Goal: Task Accomplishment & Management: Manage account settings

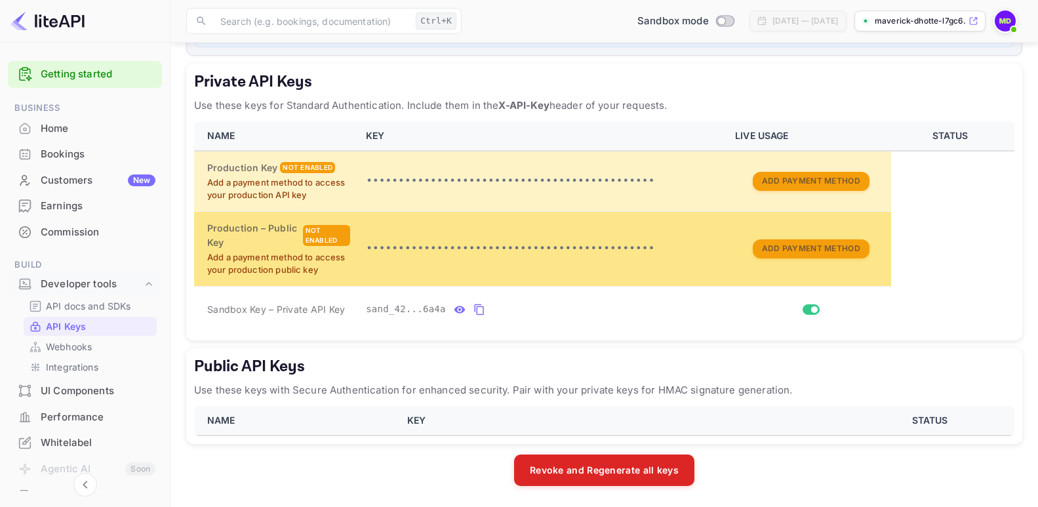
scroll to position [216, 0]
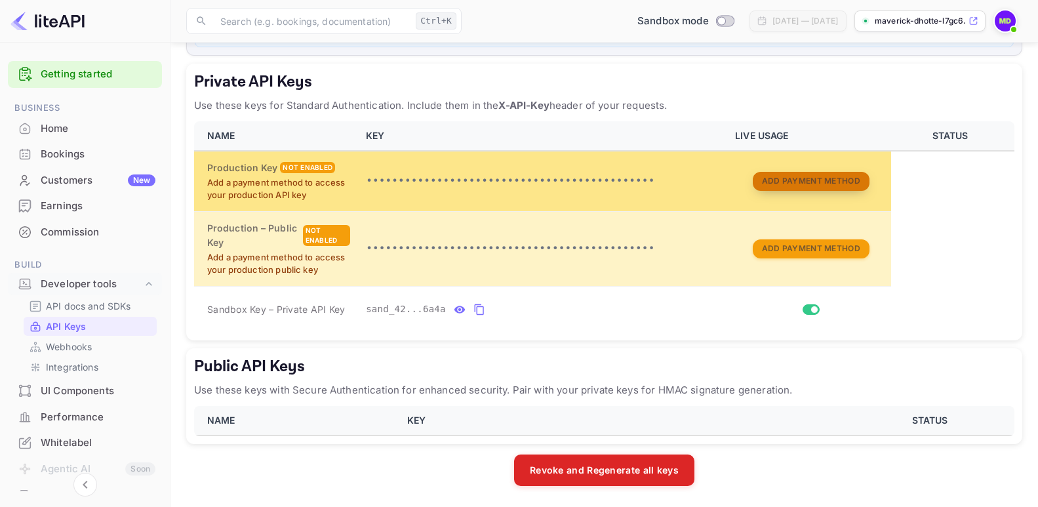
click at [787, 184] on button "Add Payment Method" at bounding box center [811, 181] width 117 height 19
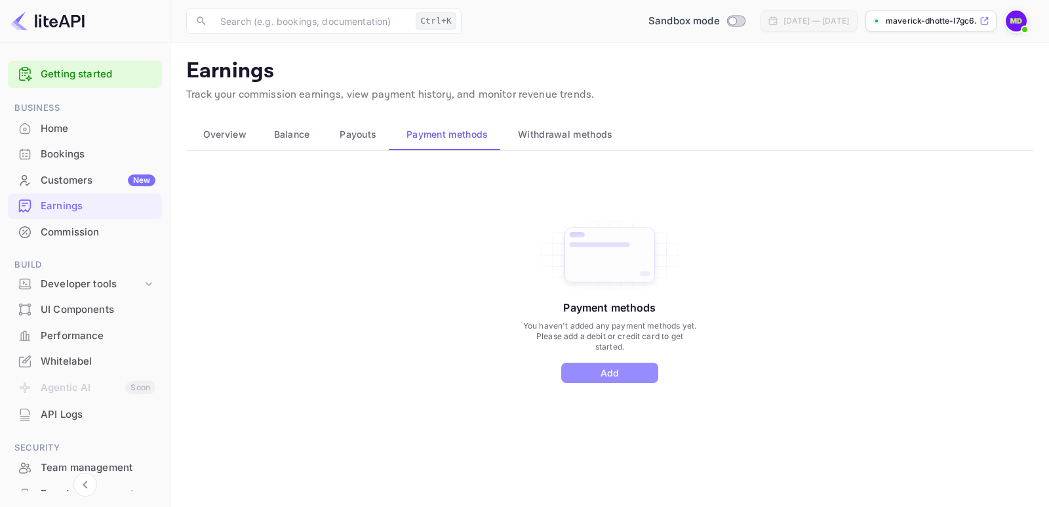
click at [606, 374] on button "Add" at bounding box center [609, 373] width 97 height 20
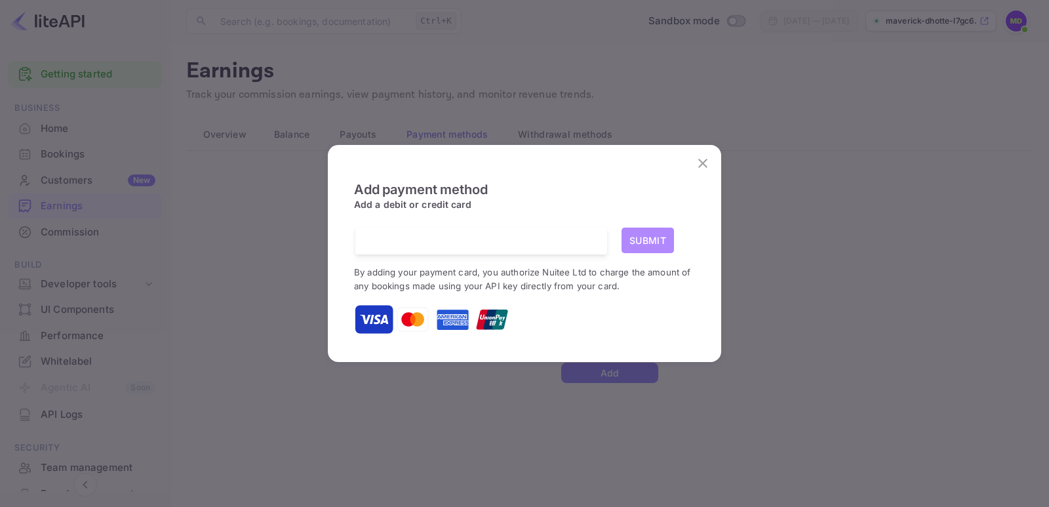
click at [654, 238] on button "Submit" at bounding box center [648, 241] width 52 height 26
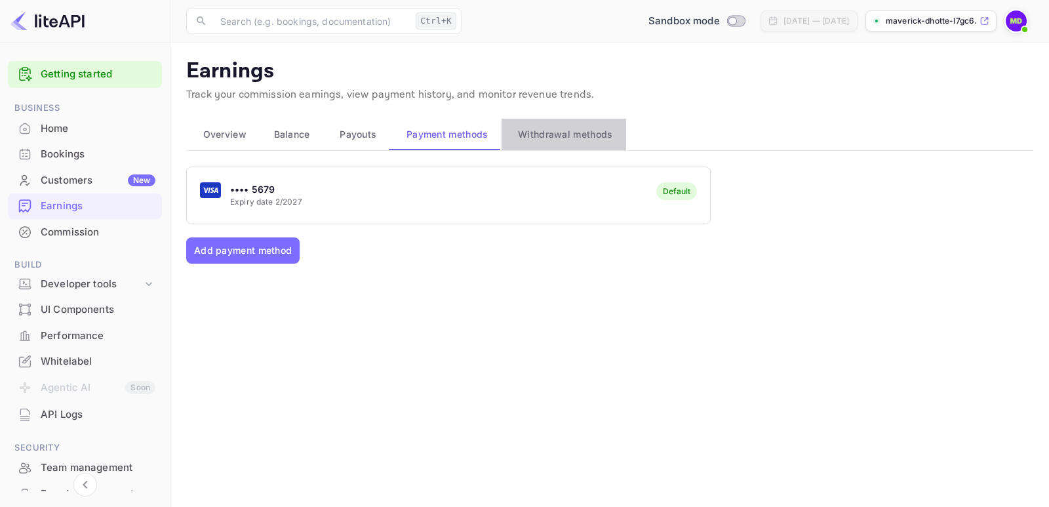
click at [547, 136] on span "Withdrawal methods" at bounding box center [565, 135] width 94 height 16
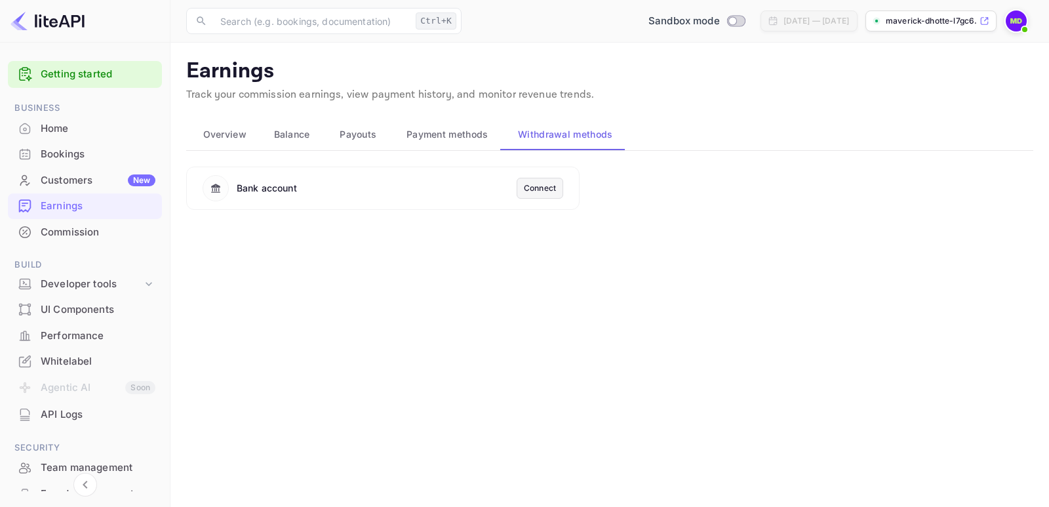
click at [539, 188] on div "Connect" at bounding box center [540, 188] width 32 height 12
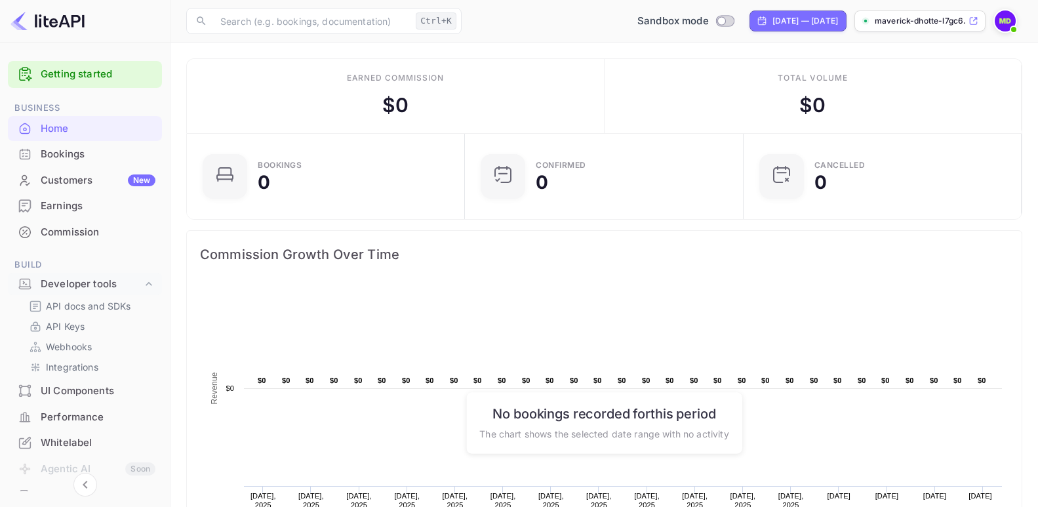
scroll to position [202, 260]
click at [81, 285] on div "Developer tools" at bounding box center [92, 284] width 102 height 15
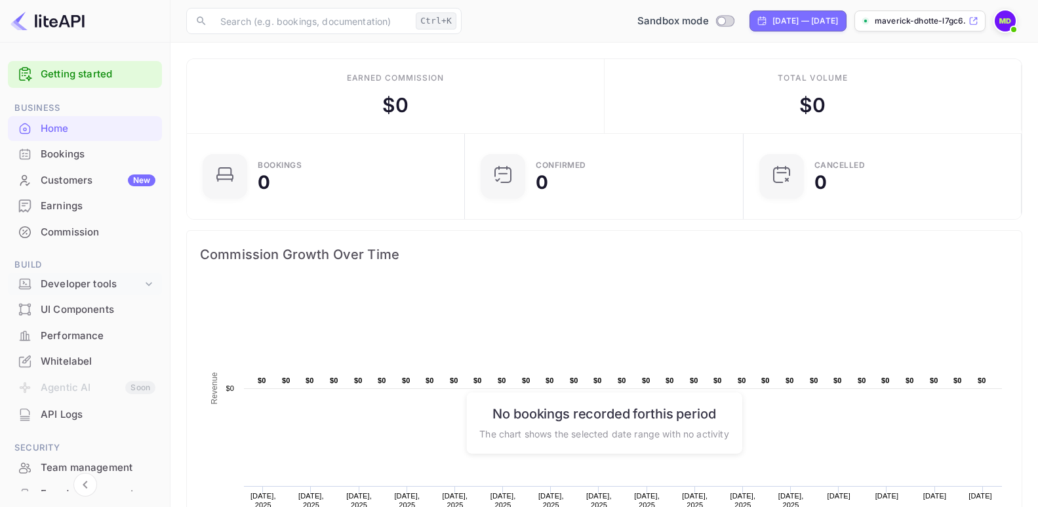
click at [79, 285] on div "Developer tools" at bounding box center [92, 284] width 102 height 15
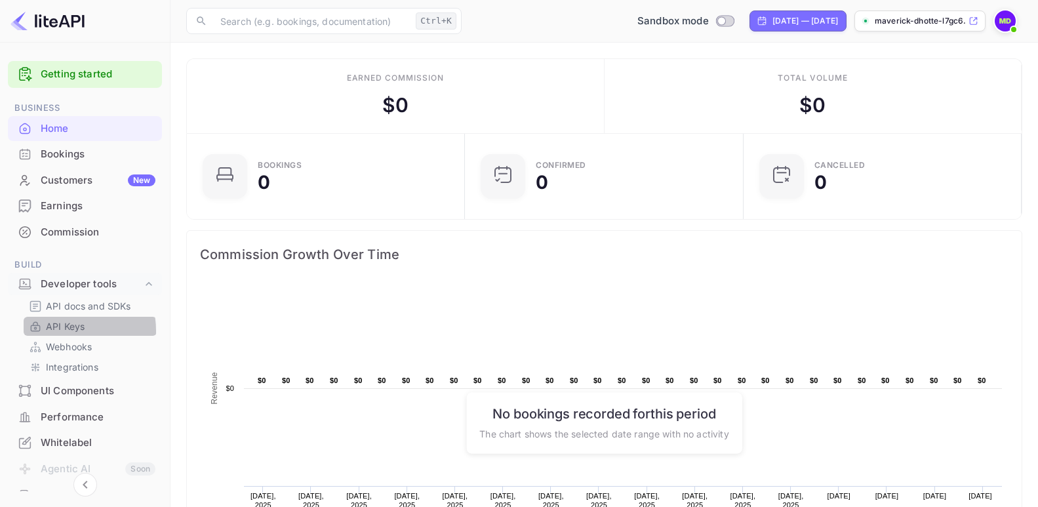
click at [56, 331] on p "API Keys" at bounding box center [65, 326] width 39 height 14
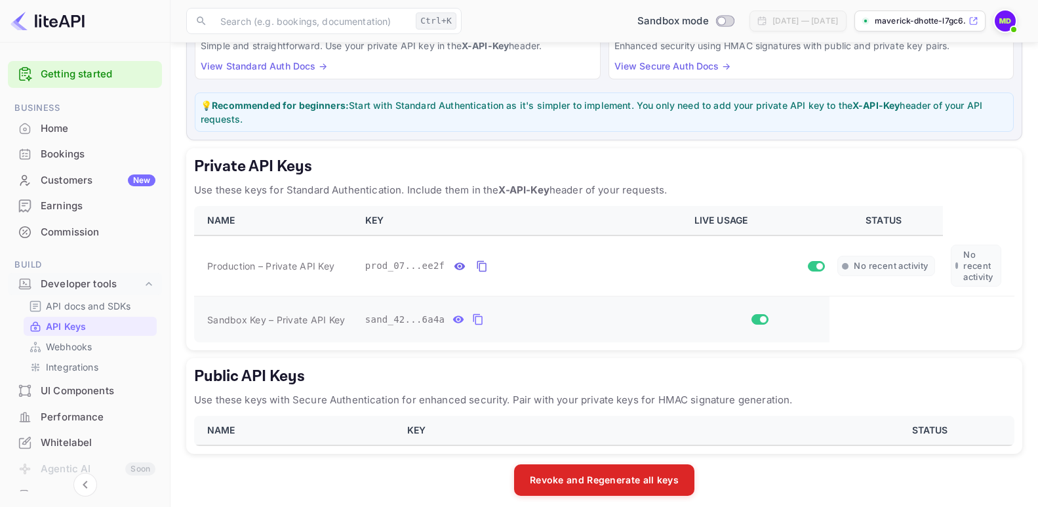
scroll to position [141, 0]
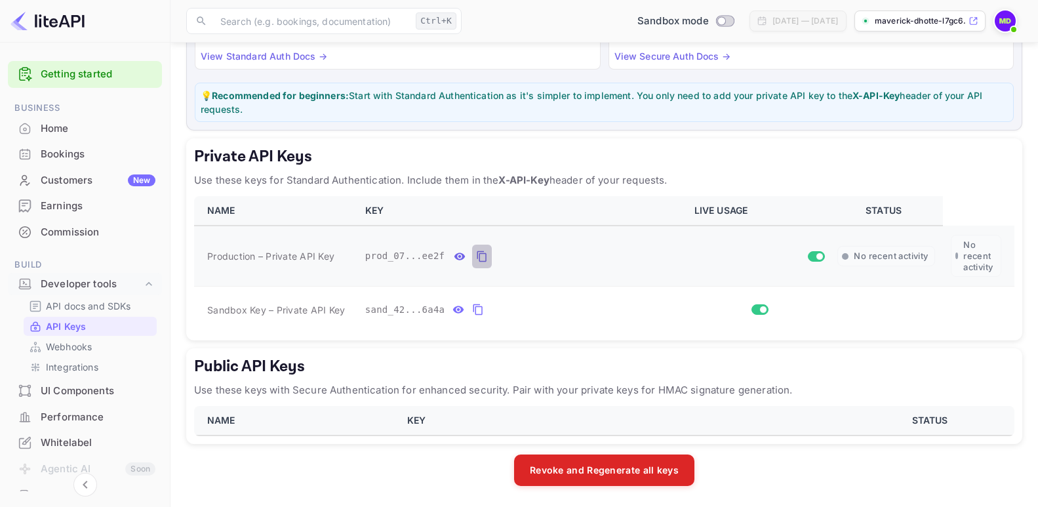
click at [477, 258] on icon "private api keys table" at bounding box center [482, 257] width 12 height 16
click at [475, 309] on icon "private api keys table" at bounding box center [478, 310] width 12 height 16
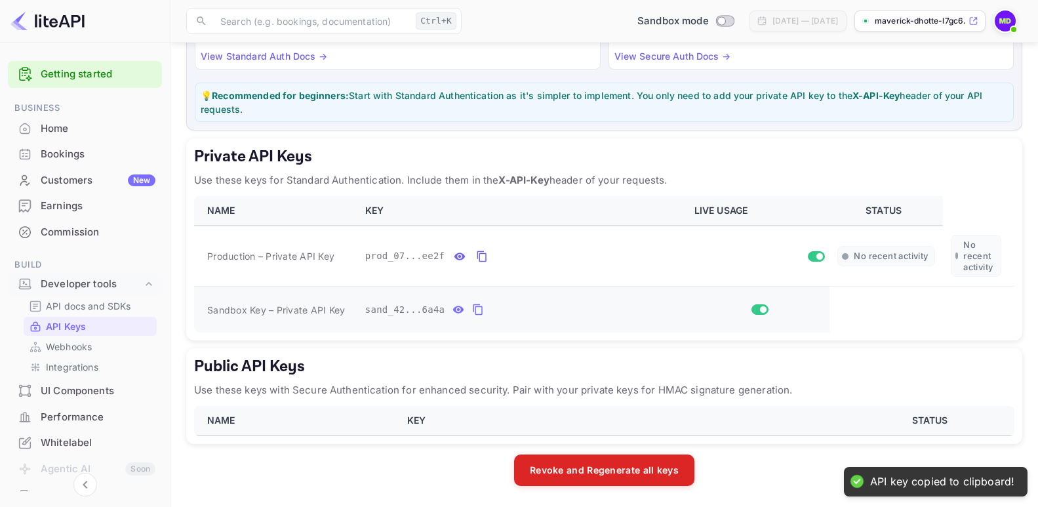
click at [472, 311] on icon "private api keys table" at bounding box center [478, 310] width 12 height 16
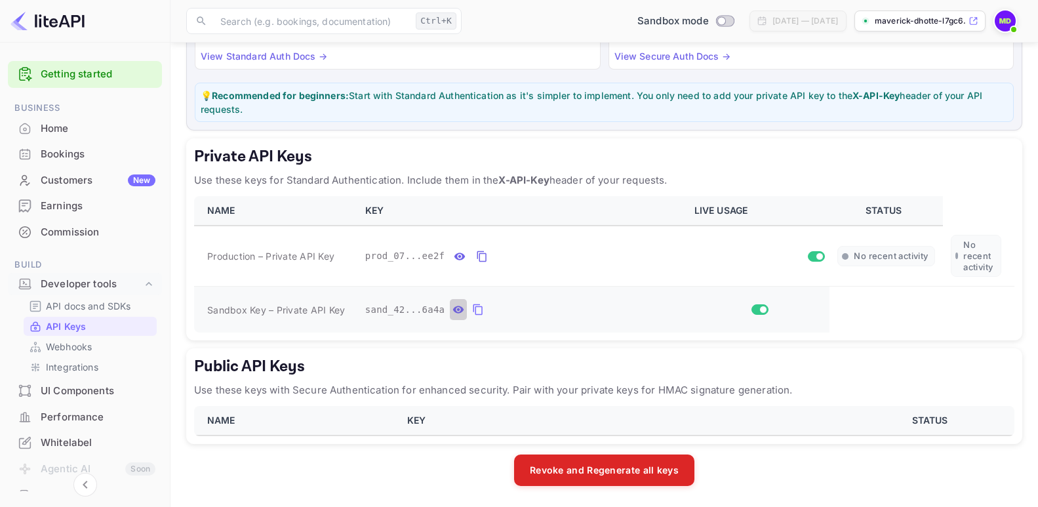
click at [453, 309] on icon "private api keys table" at bounding box center [458, 309] width 11 height 7
click at [818, 252] on input "Switch" at bounding box center [820, 256] width 24 height 8
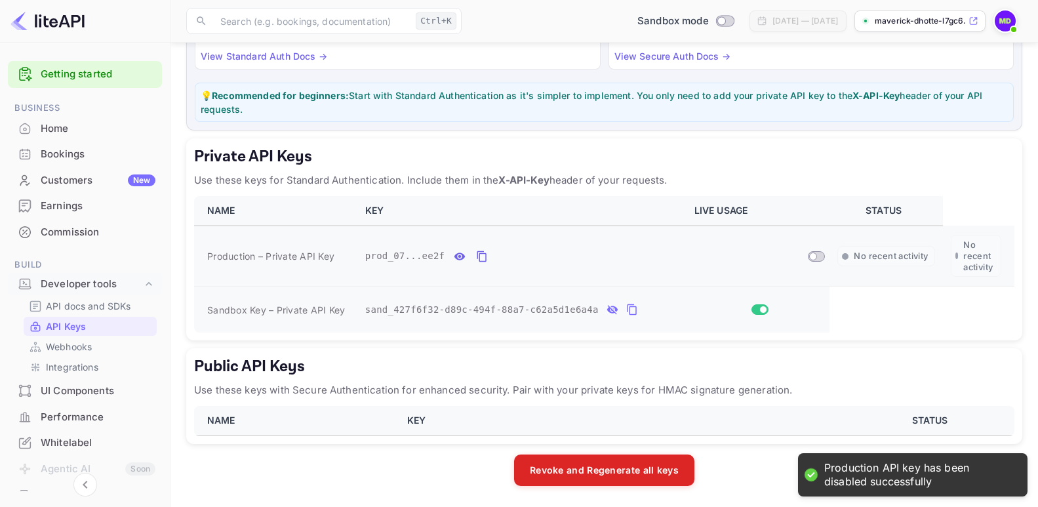
click at [814, 256] on input "Switch" at bounding box center [813, 256] width 24 height 8
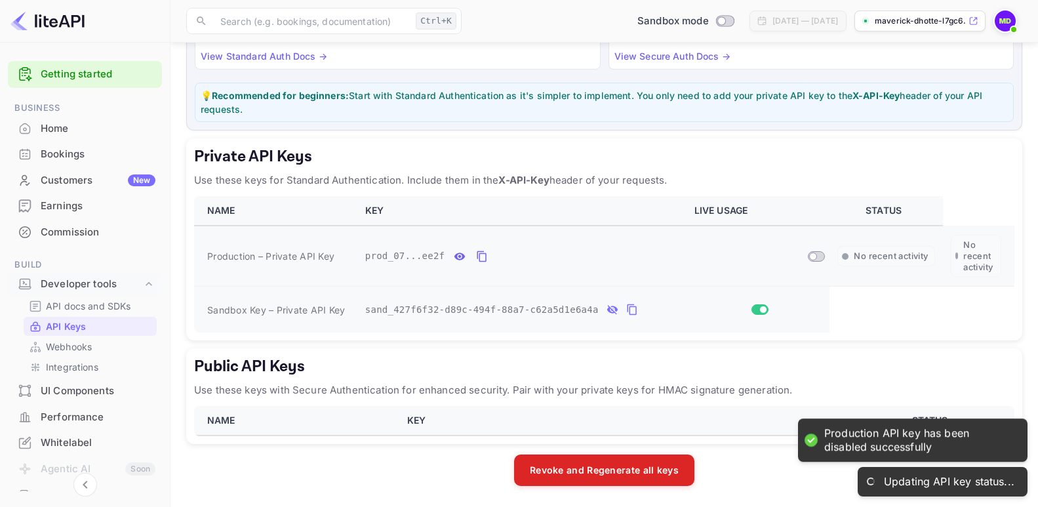
checkbox input "true"
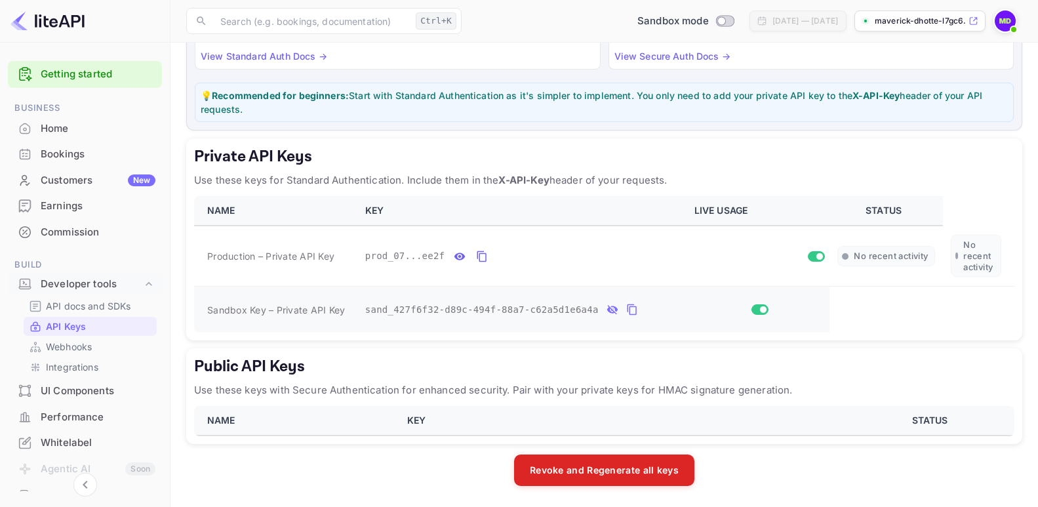
scroll to position [0, 0]
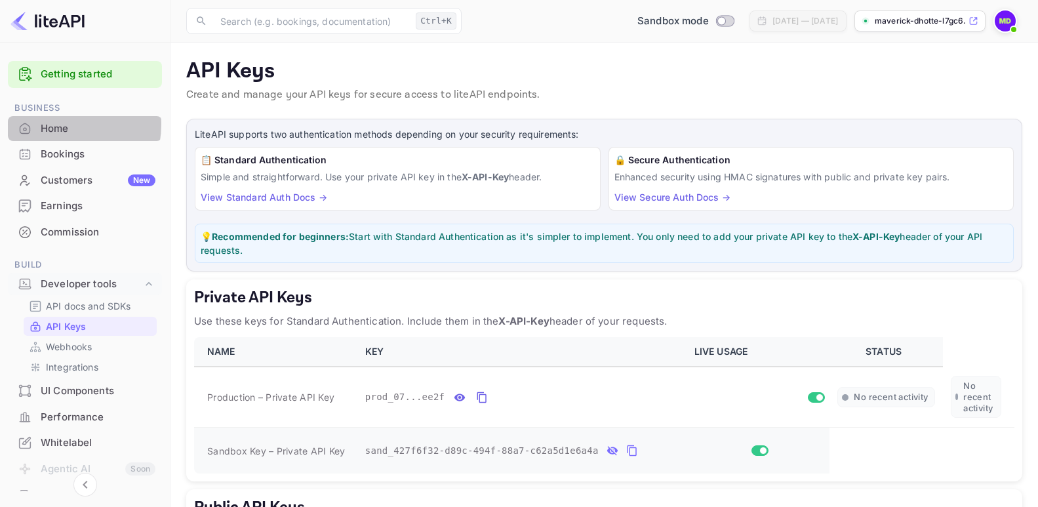
click at [60, 124] on div "Home" at bounding box center [98, 128] width 115 height 15
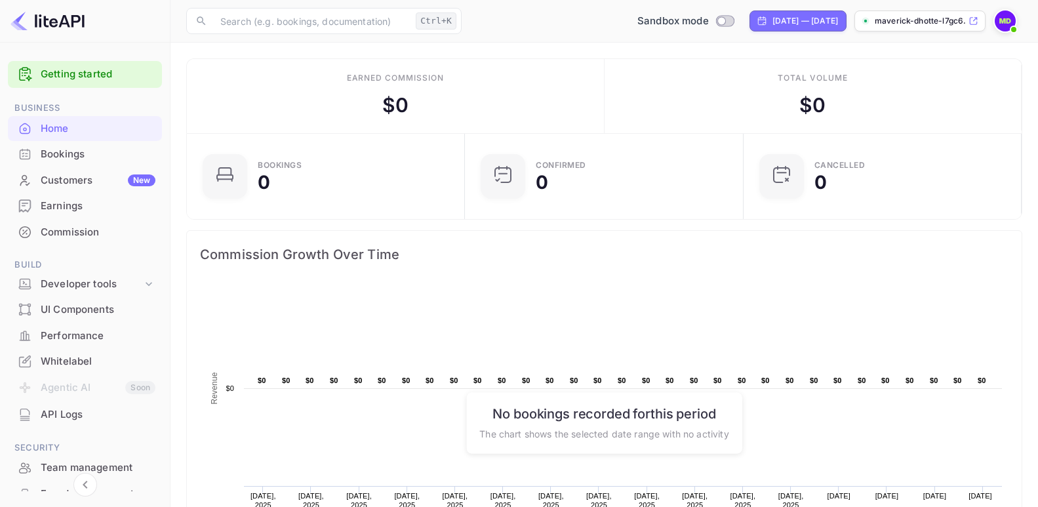
click at [52, 154] on div "Bookings" at bounding box center [98, 154] width 115 height 15
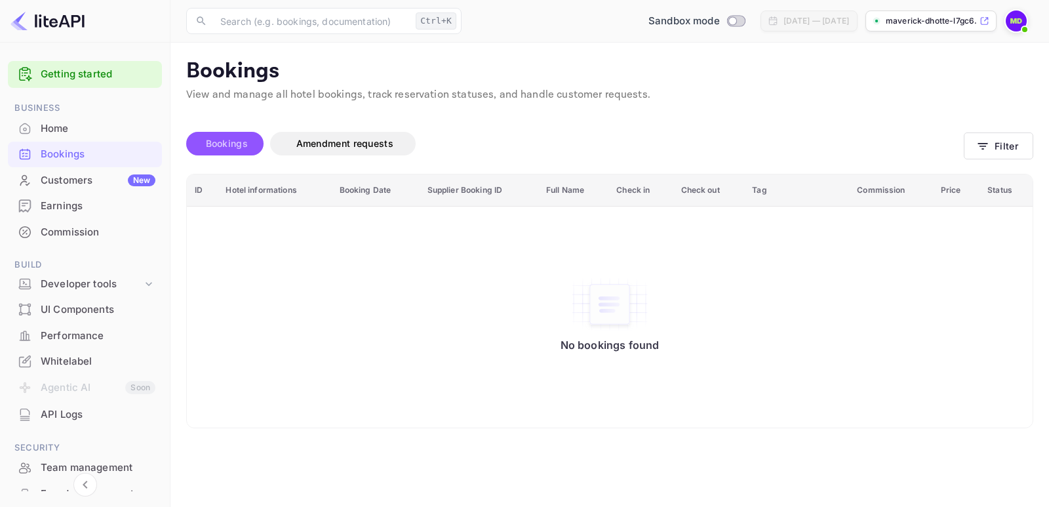
click at [231, 146] on span "Bookings" at bounding box center [227, 143] width 42 height 11
